Goal: Task Accomplishment & Management: Use online tool/utility

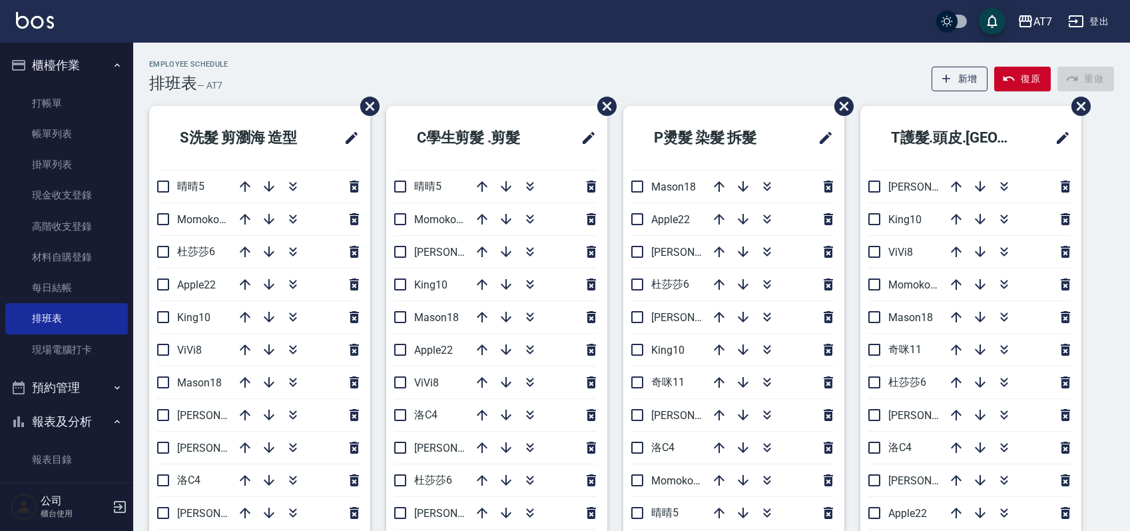
scroll to position [89, 0]
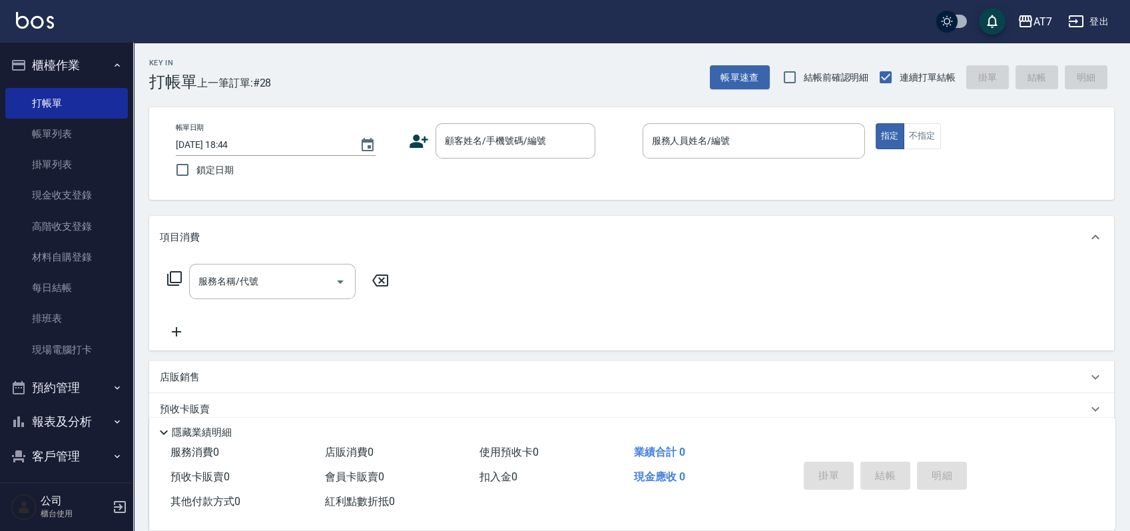
click at [607, 161] on div "帳單日期 2025/09/15 18:44 鎖定日期 顧客姓名/手機號碼/編號 顧客姓名/手機號碼/編號 服務人員姓名/編號 服務人員姓名/編號 指定 不指定" at bounding box center [631, 153] width 933 height 61
click at [467, 145] on input "顧客姓名/手機號碼/編號" at bounding box center [506, 140] width 128 height 23
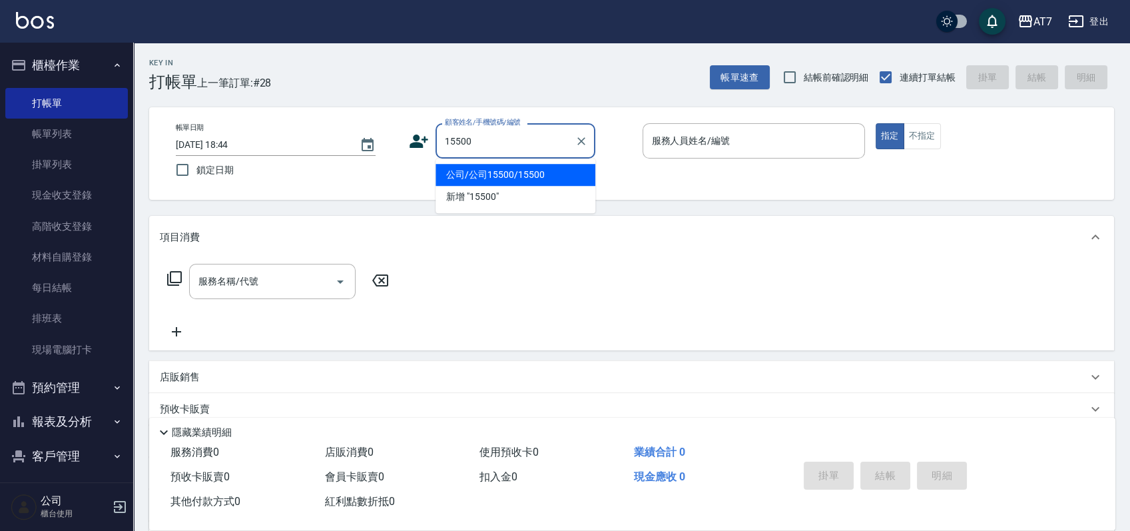
type input "公司/公司15500/15500"
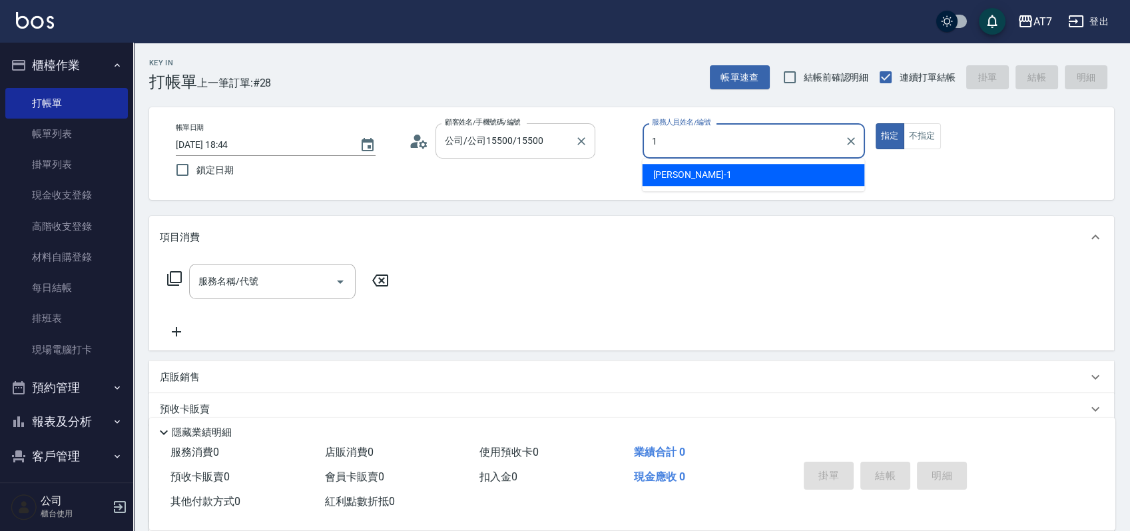
type input "米雪兒-1"
type button "true"
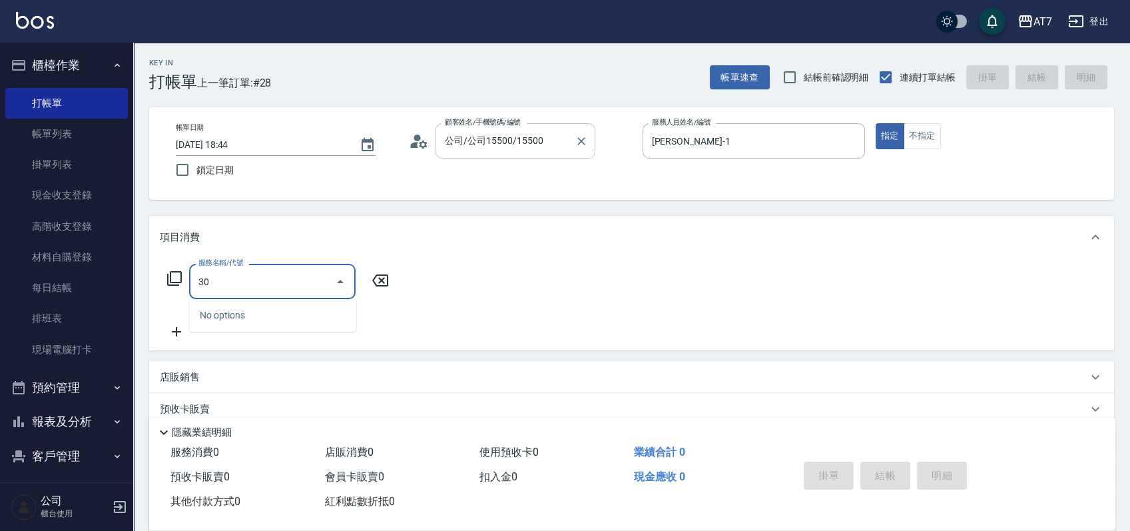
type input "305"
type input "50"
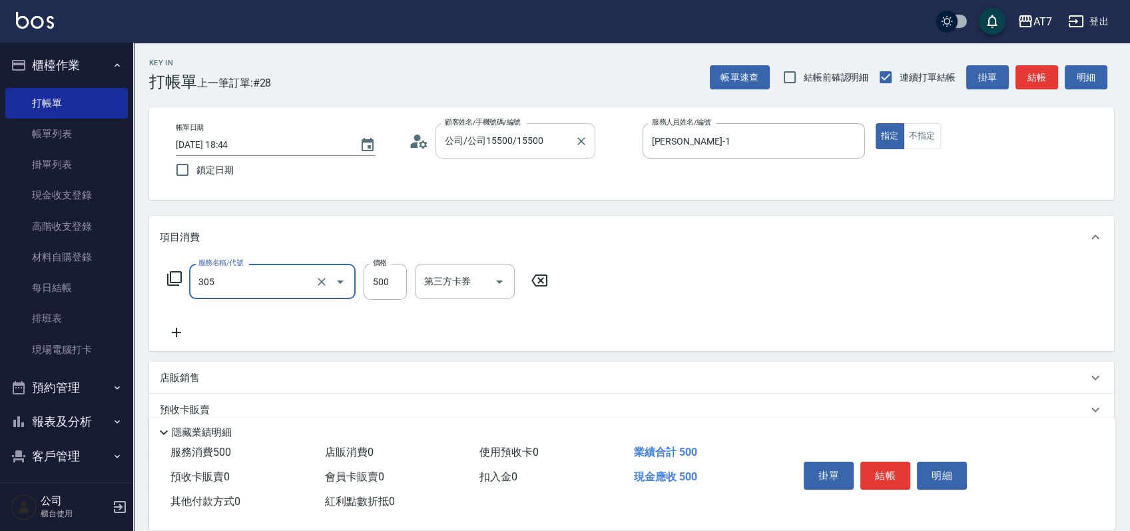
type input "A++剪髮(305)"
type input "0"
type input "65"
type input "60"
type input "650"
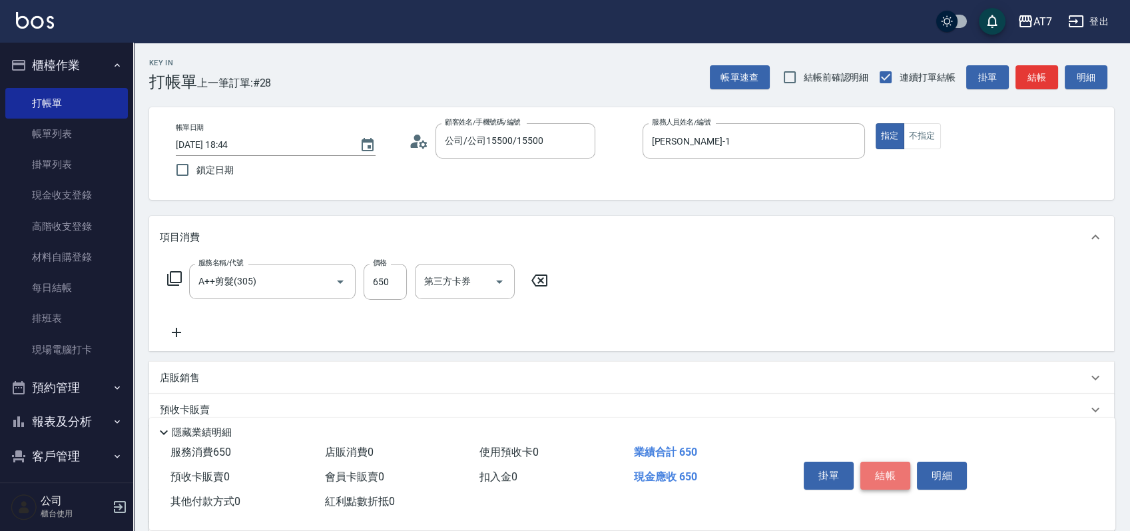
click at [879, 474] on button "結帳" at bounding box center [886, 476] width 50 height 28
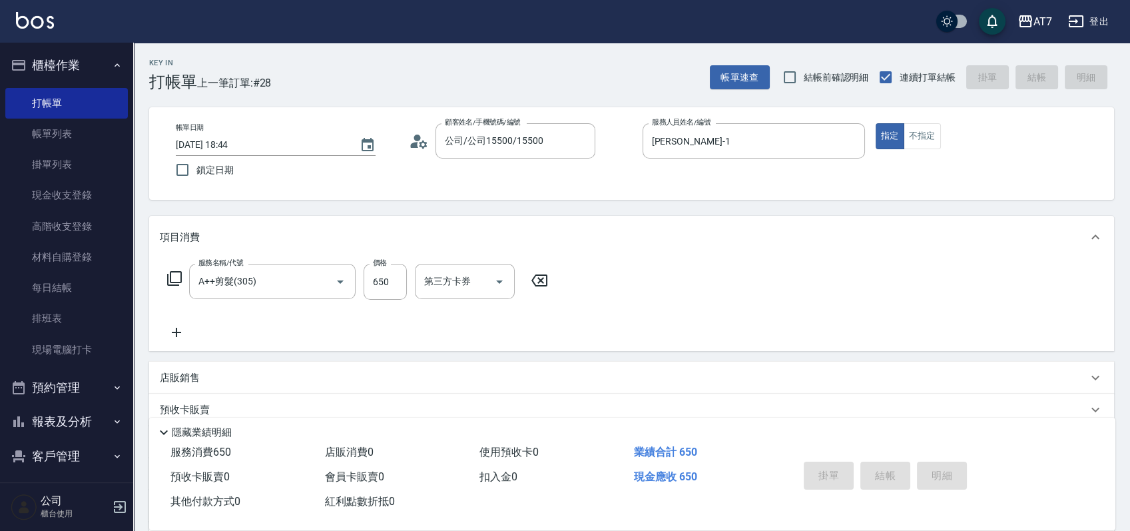
type input "2025/09/15 19:43"
type input "0"
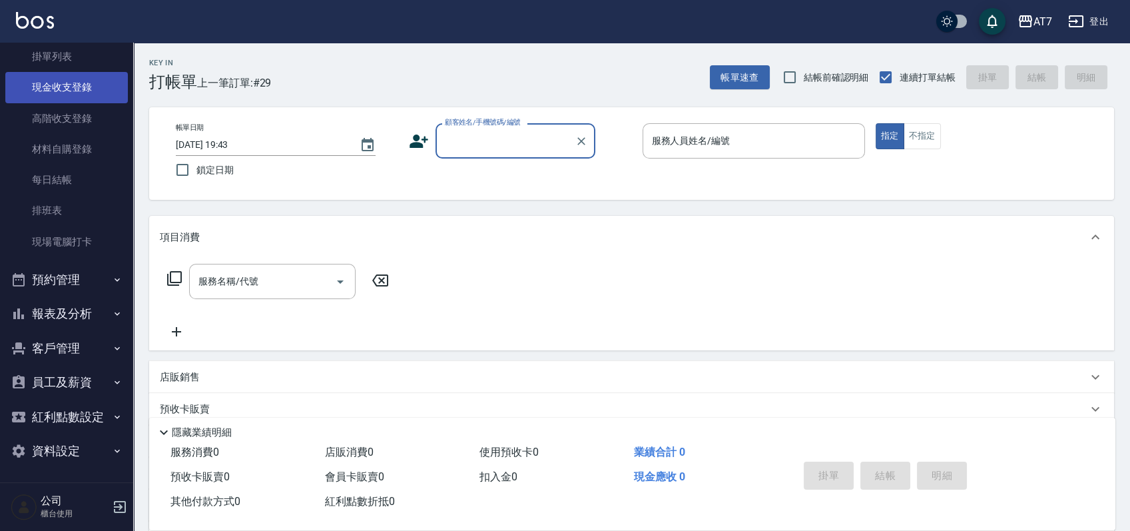
scroll to position [109, 0]
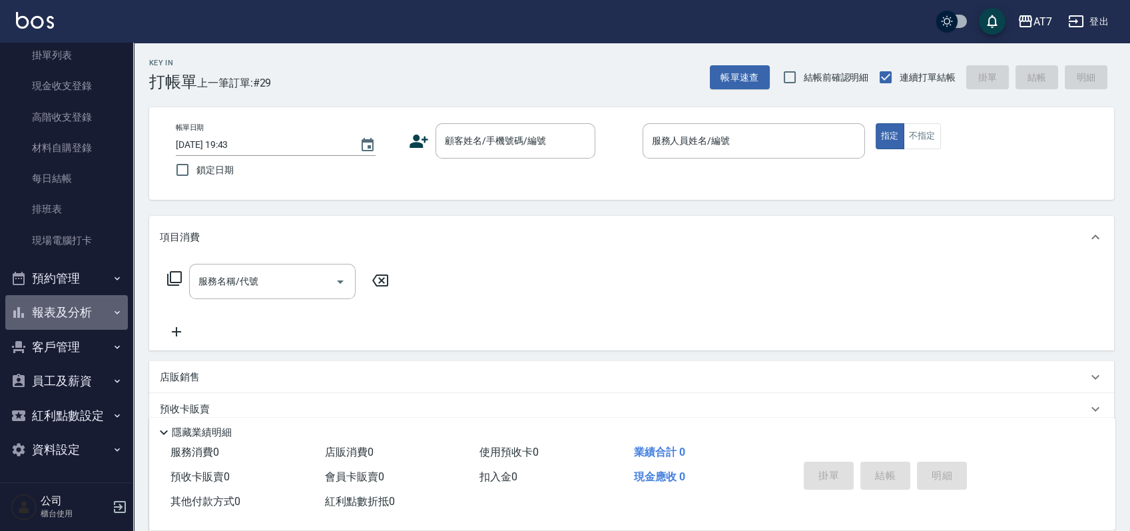
click at [79, 309] on button "報表及分析" at bounding box center [66, 312] width 123 height 35
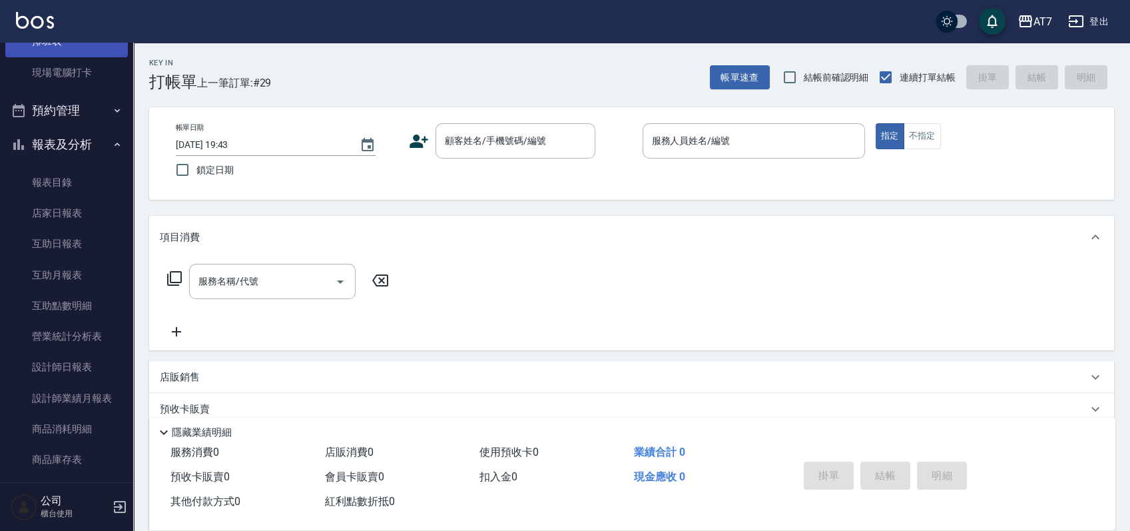
scroll to position [464, 0]
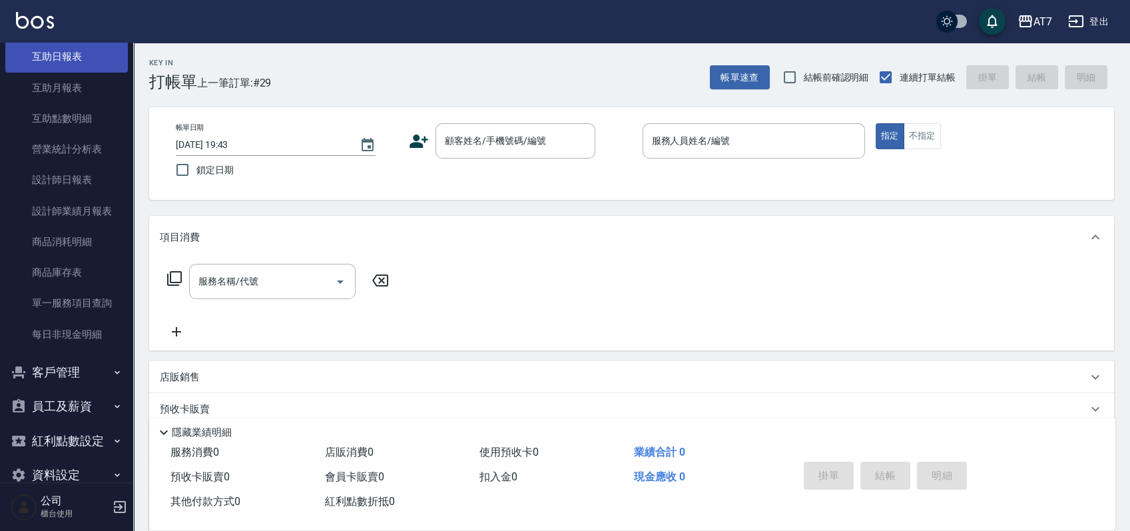
click at [85, 63] on link "互助日報表" at bounding box center [66, 56] width 123 height 31
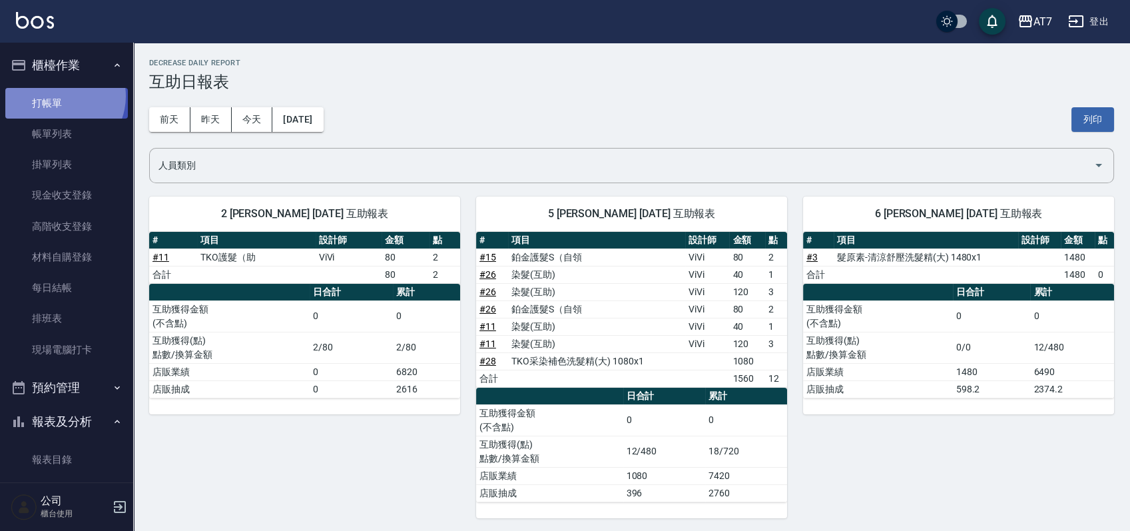
click at [59, 96] on link "打帳單" at bounding box center [66, 103] width 123 height 31
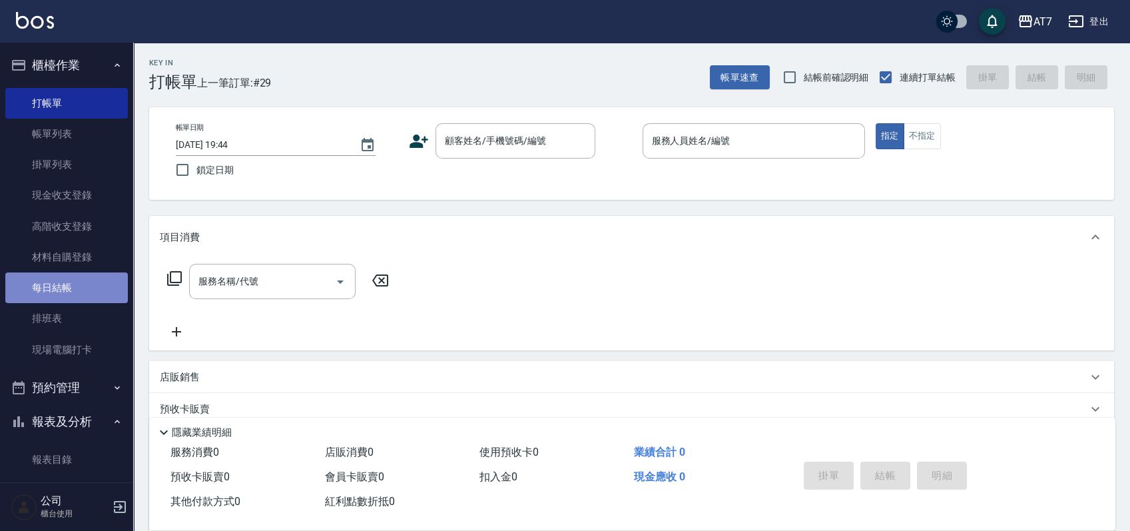
click at [76, 287] on link "每日結帳" at bounding box center [66, 287] width 123 height 31
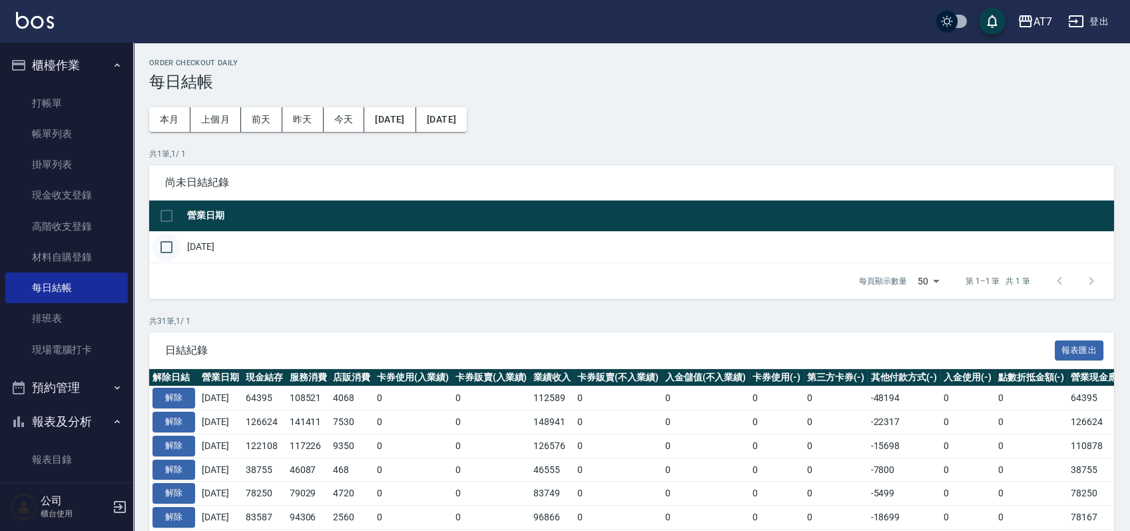
click at [171, 249] on input "checkbox" at bounding box center [167, 247] width 28 height 28
checkbox input "true"
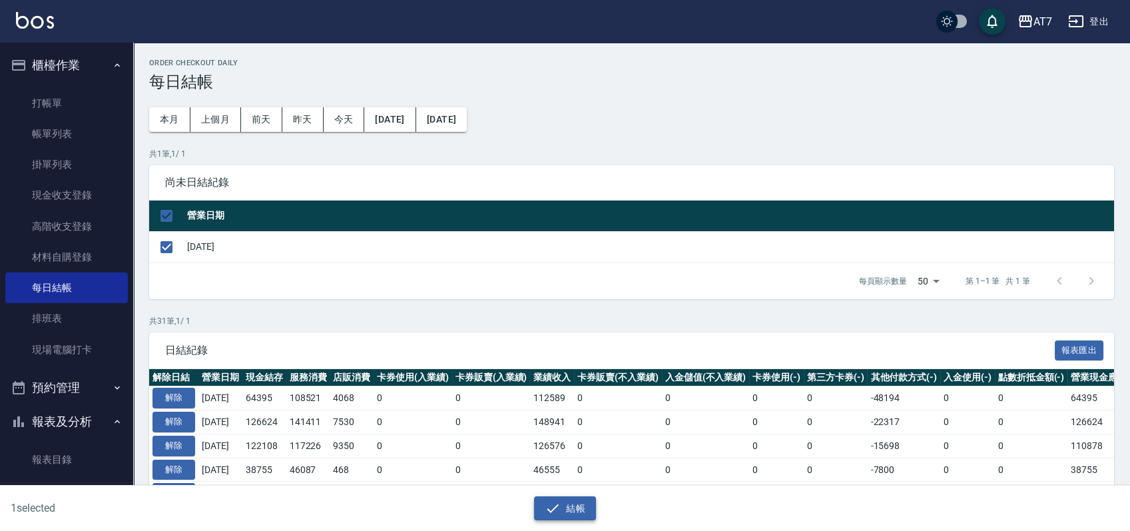
click at [569, 500] on button "結帳" at bounding box center [565, 508] width 62 height 25
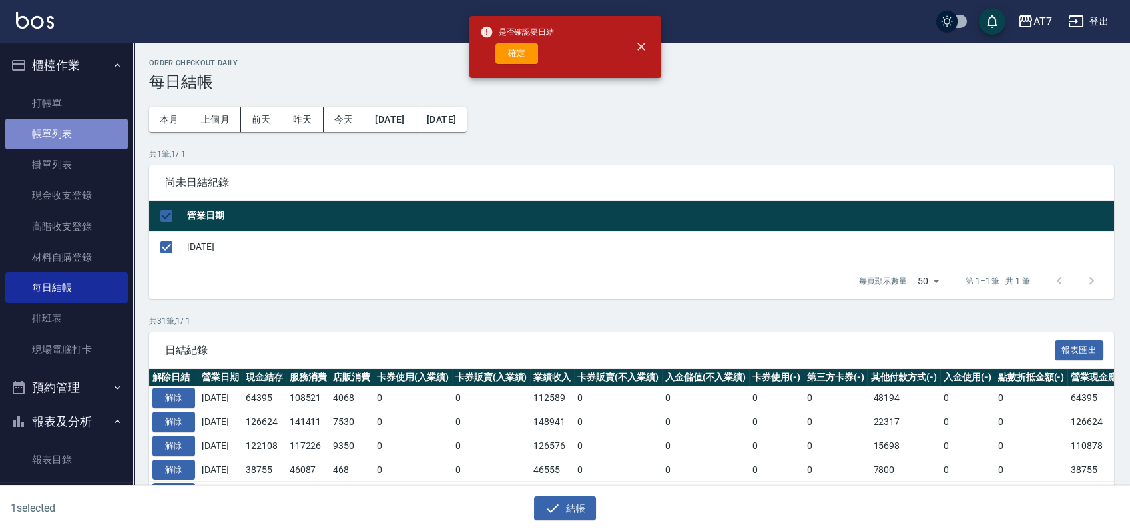
click at [75, 141] on link "帳單列表" at bounding box center [66, 134] width 123 height 31
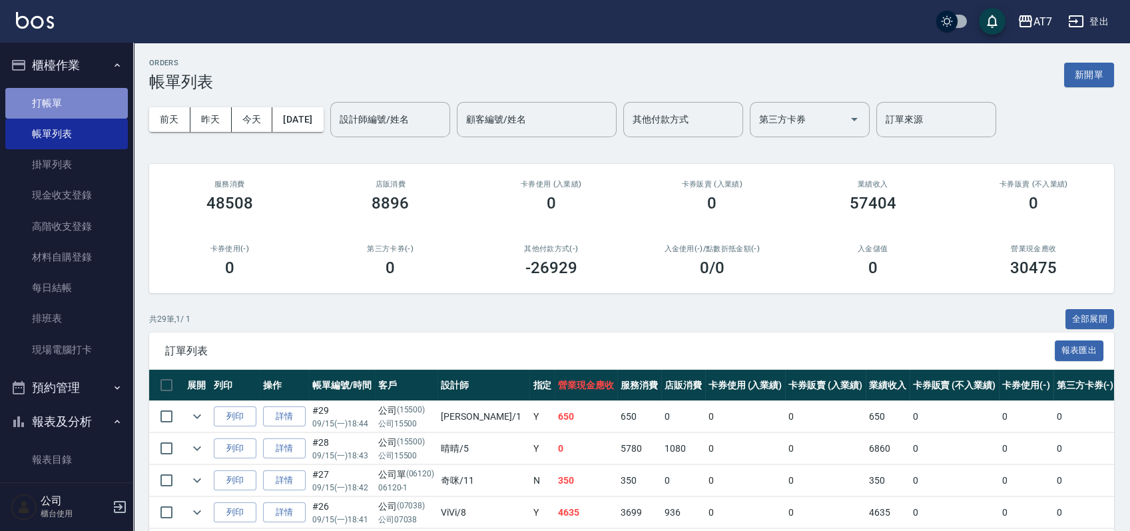
click at [67, 99] on link "打帳單" at bounding box center [66, 103] width 123 height 31
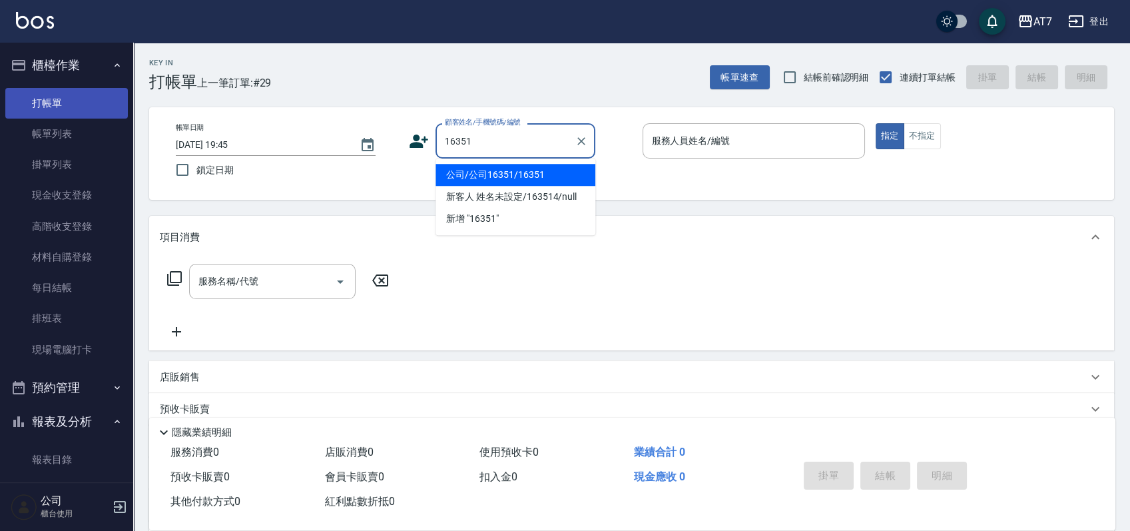
type input "公司/公司16351/16351"
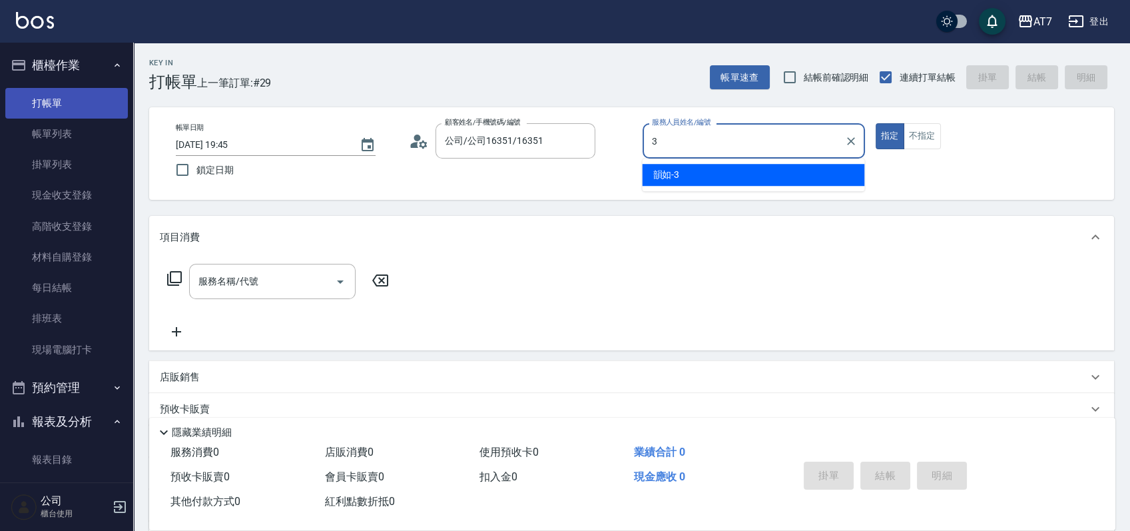
type input "韻如-3"
type button "true"
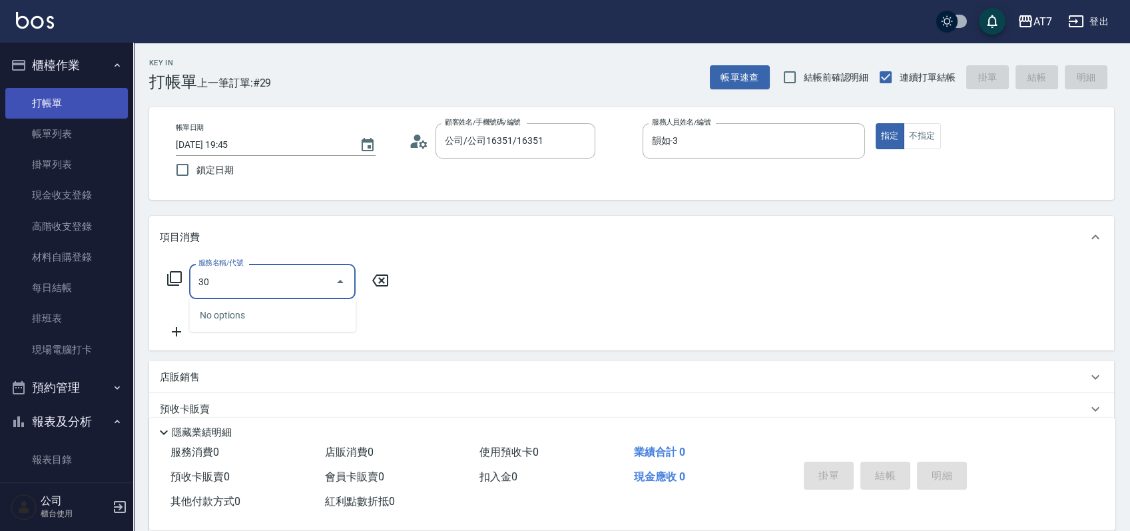
type input "302"
type input "30"
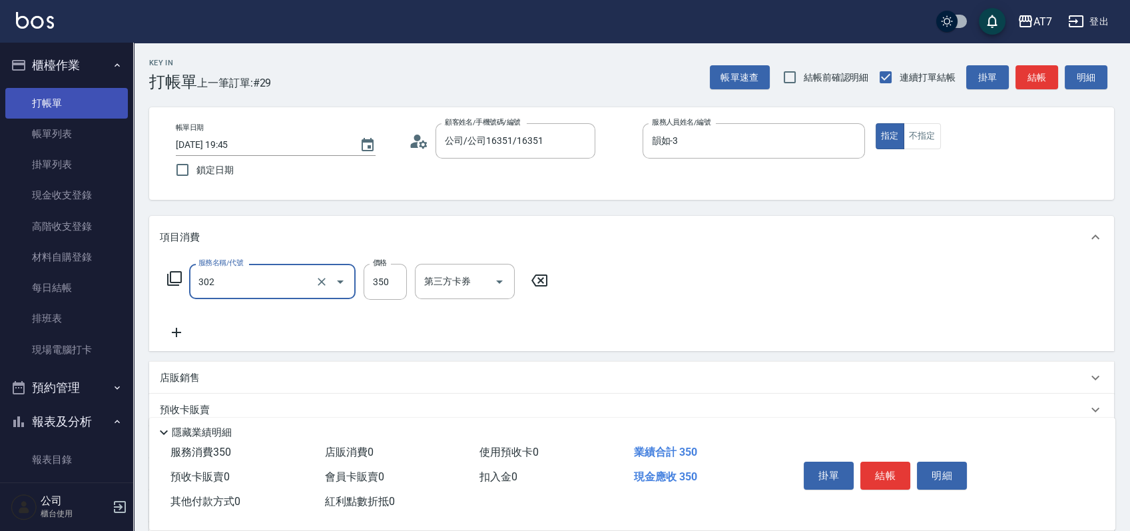
type input "剪髮(302)"
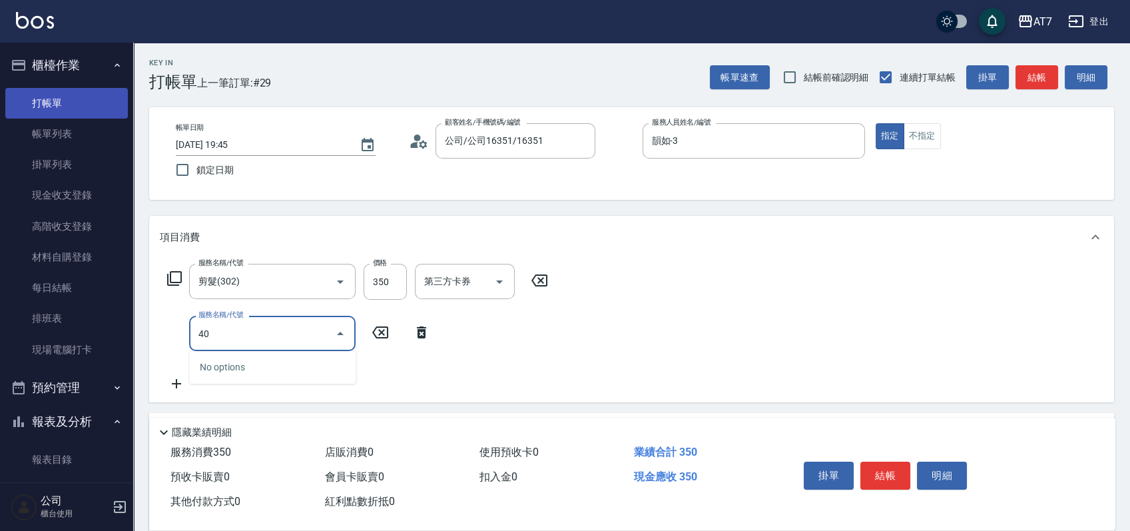
type input "400"
type input "180"
type input "染髮(400)"
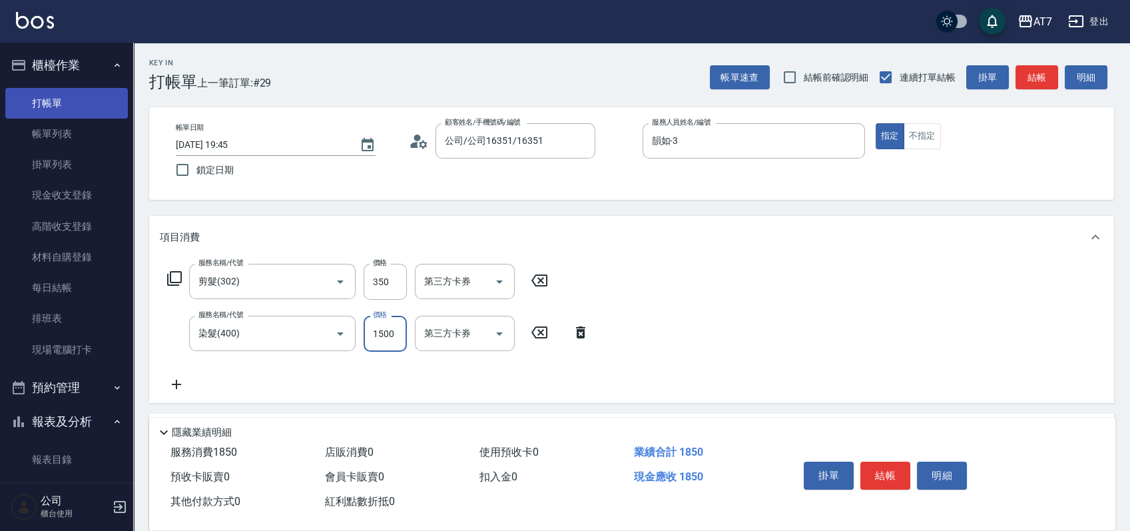
type input "1"
type input "30"
type input "128"
type input "40"
type input "1280"
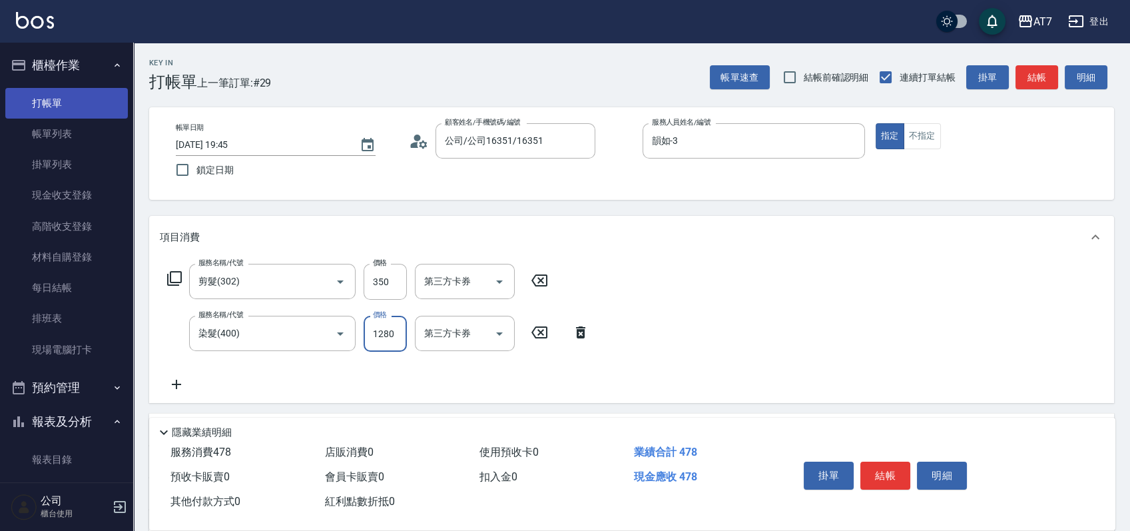
type input "160"
type input "1280"
click at [888, 462] on button "結帳" at bounding box center [886, 476] width 50 height 28
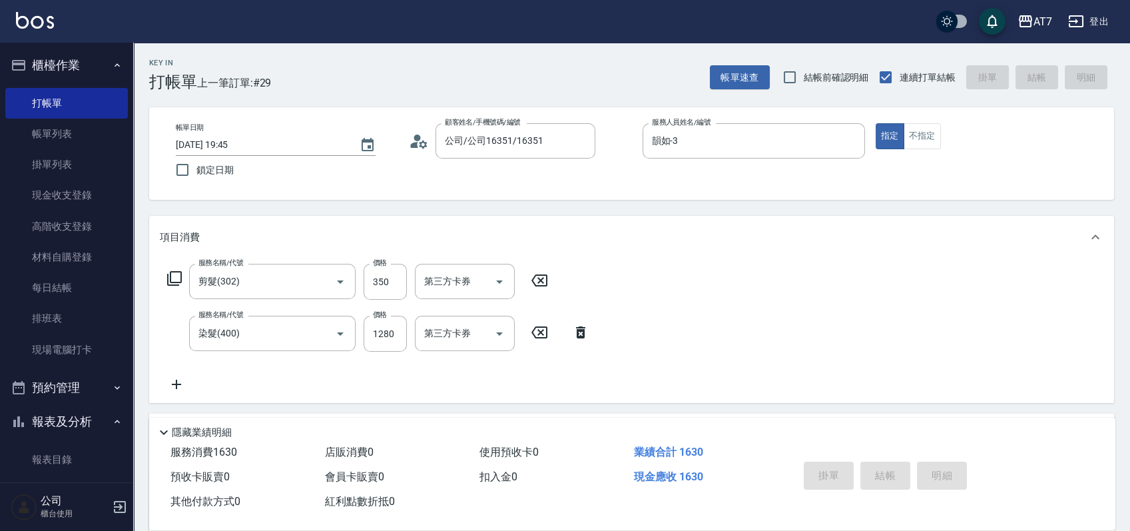
type input "2025/09/15 19:46"
type input "0"
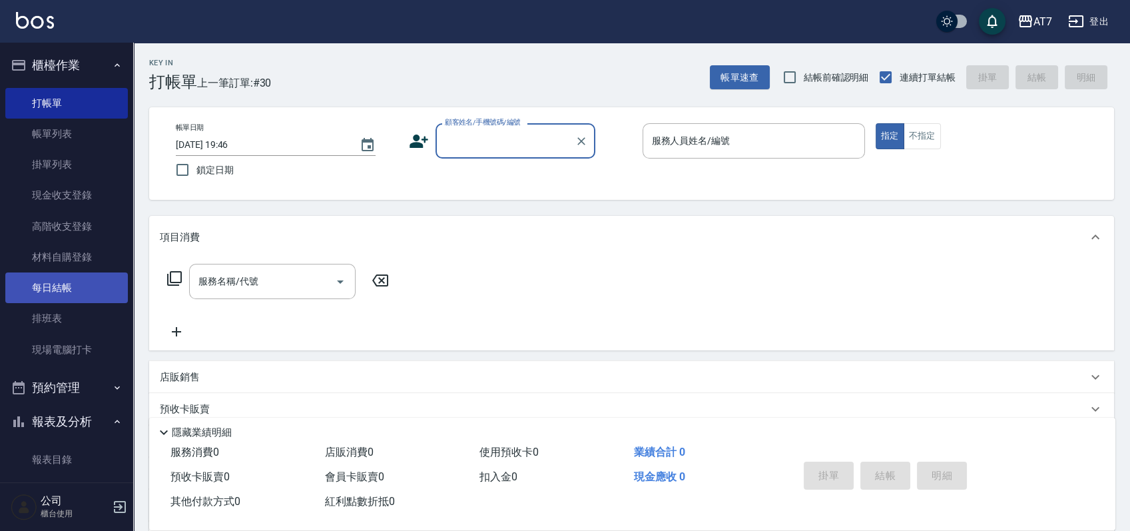
click at [56, 296] on link "每日結帳" at bounding box center [66, 287] width 123 height 31
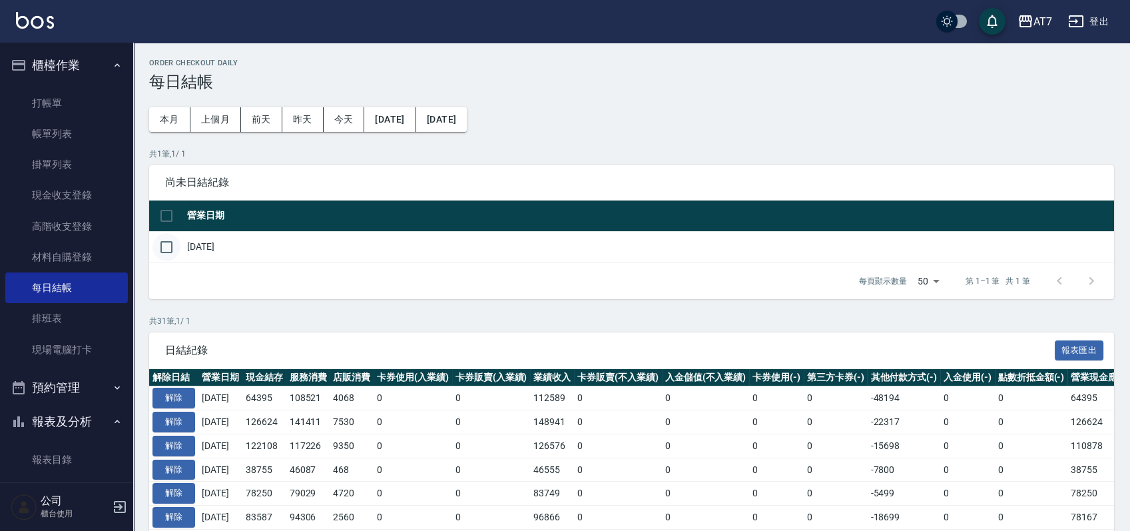
click at [176, 244] on input "checkbox" at bounding box center [167, 247] width 28 height 28
checkbox input "true"
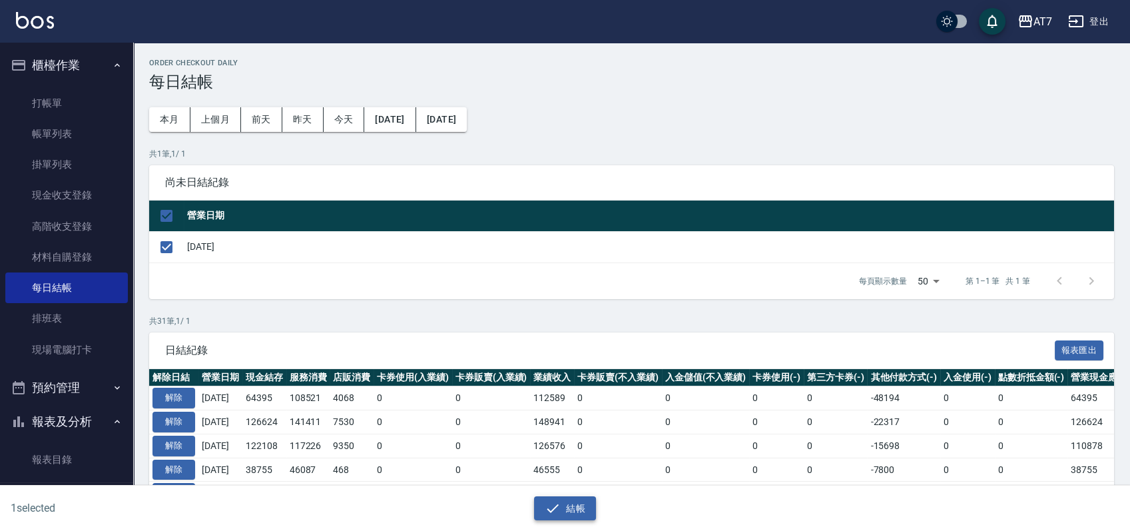
click at [541, 498] on button "結帳" at bounding box center [565, 508] width 62 height 25
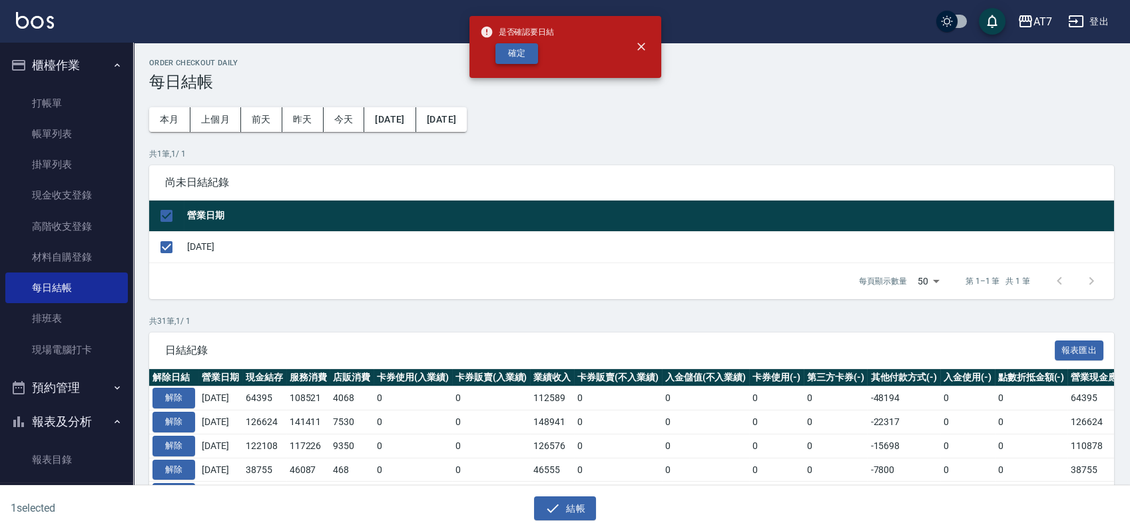
click at [526, 59] on button "確定" at bounding box center [517, 53] width 43 height 21
checkbox input "false"
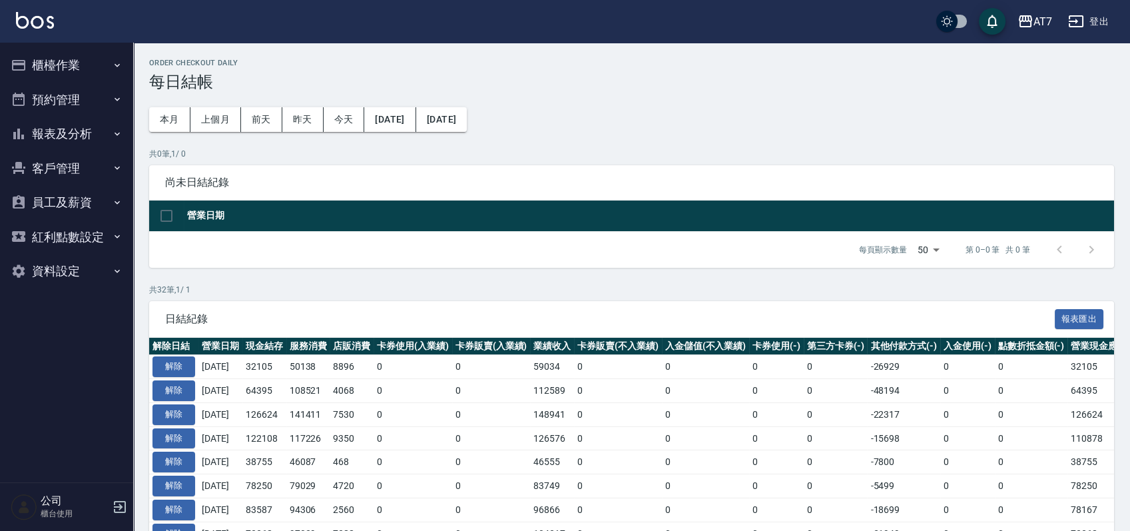
click at [85, 128] on button "報表及分析" at bounding box center [66, 134] width 123 height 35
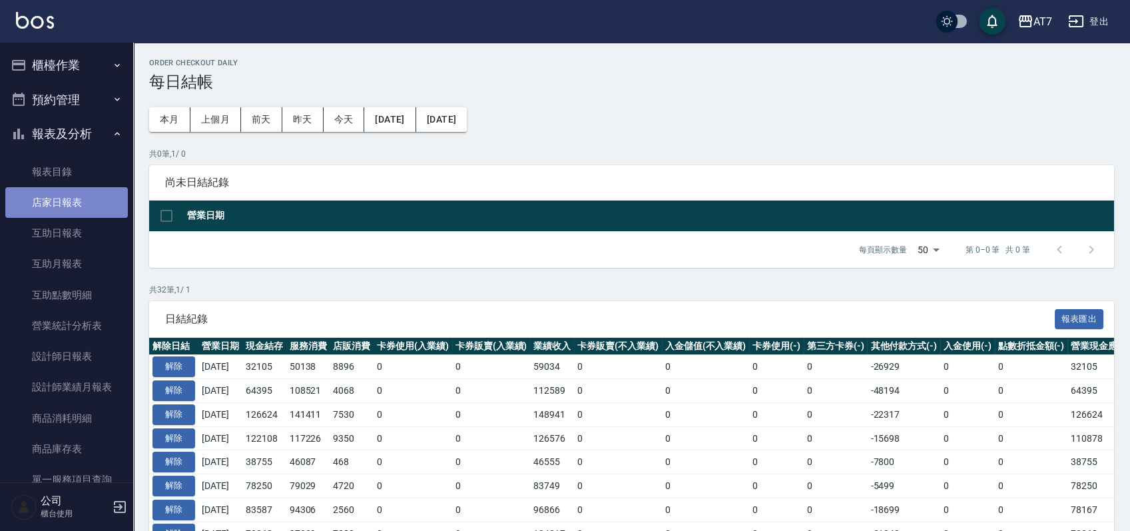
click at [70, 195] on link "店家日報表" at bounding box center [66, 202] width 123 height 31
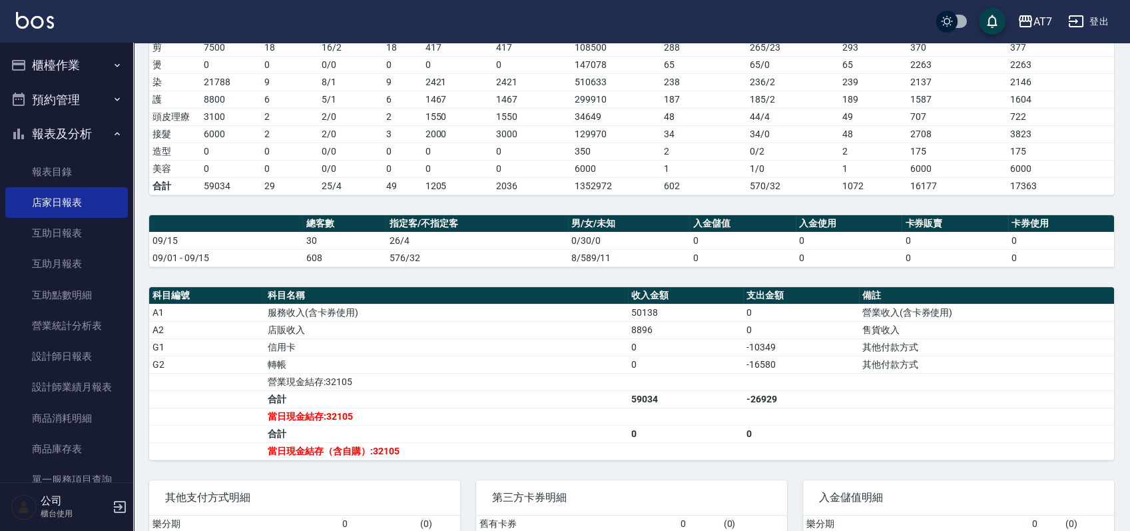
scroll to position [364, 0]
